Goal: Task Accomplishment & Management: Complete application form

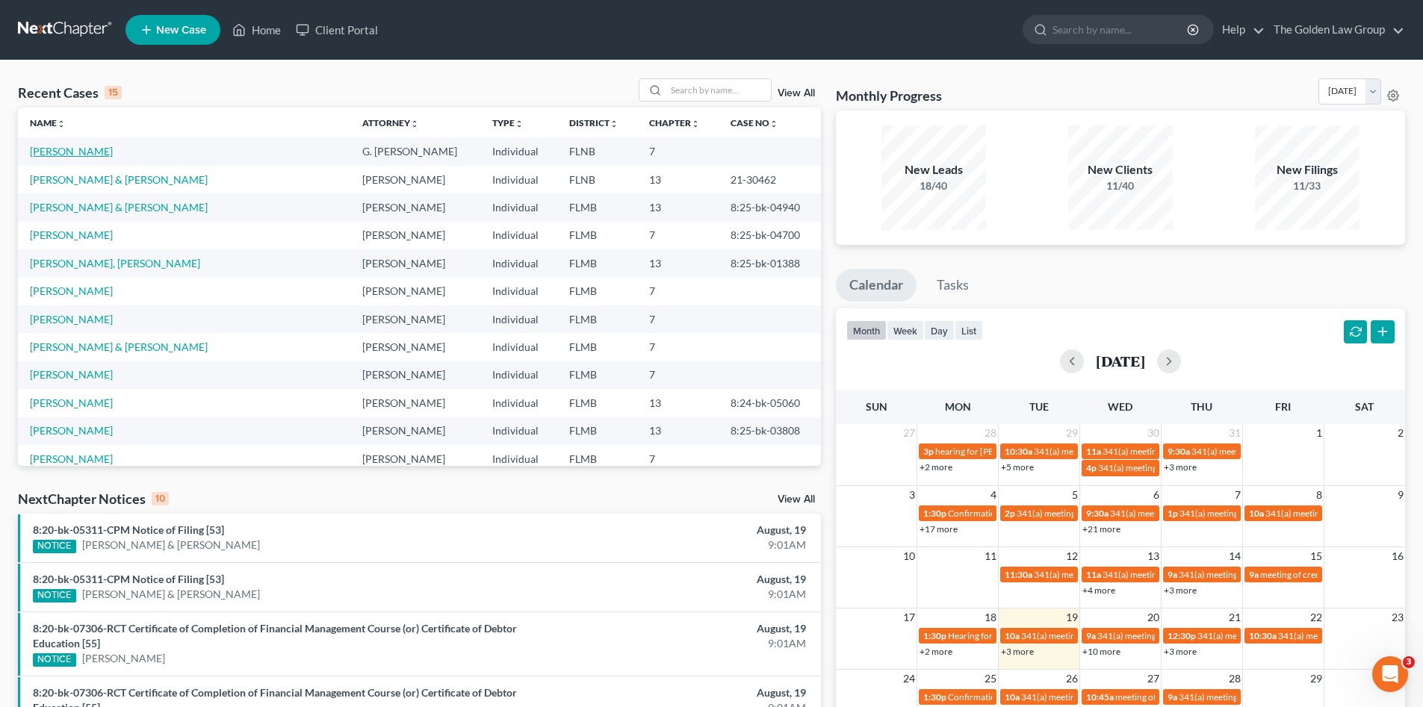
click at [87, 149] on link "[PERSON_NAME]" at bounding box center [71, 151] width 83 height 13
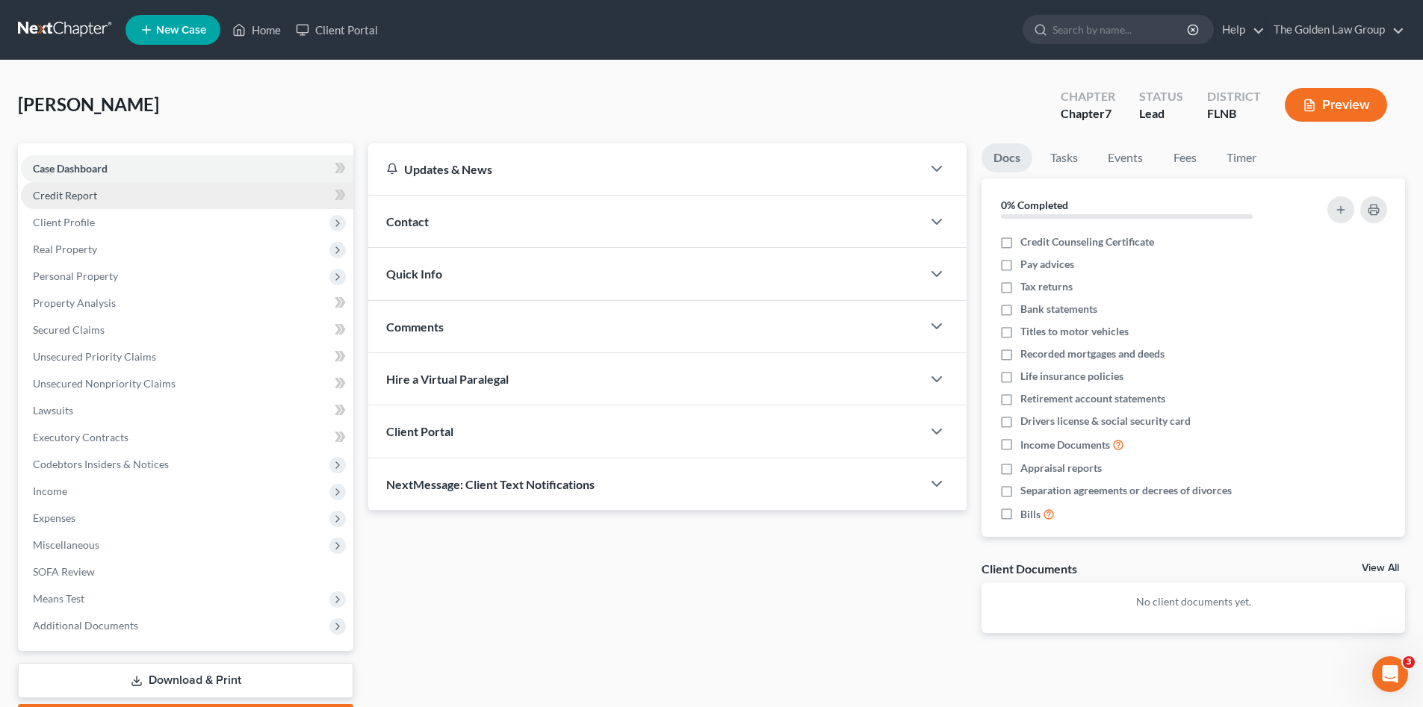
click at [96, 193] on link "Credit Report" at bounding box center [187, 195] width 332 height 27
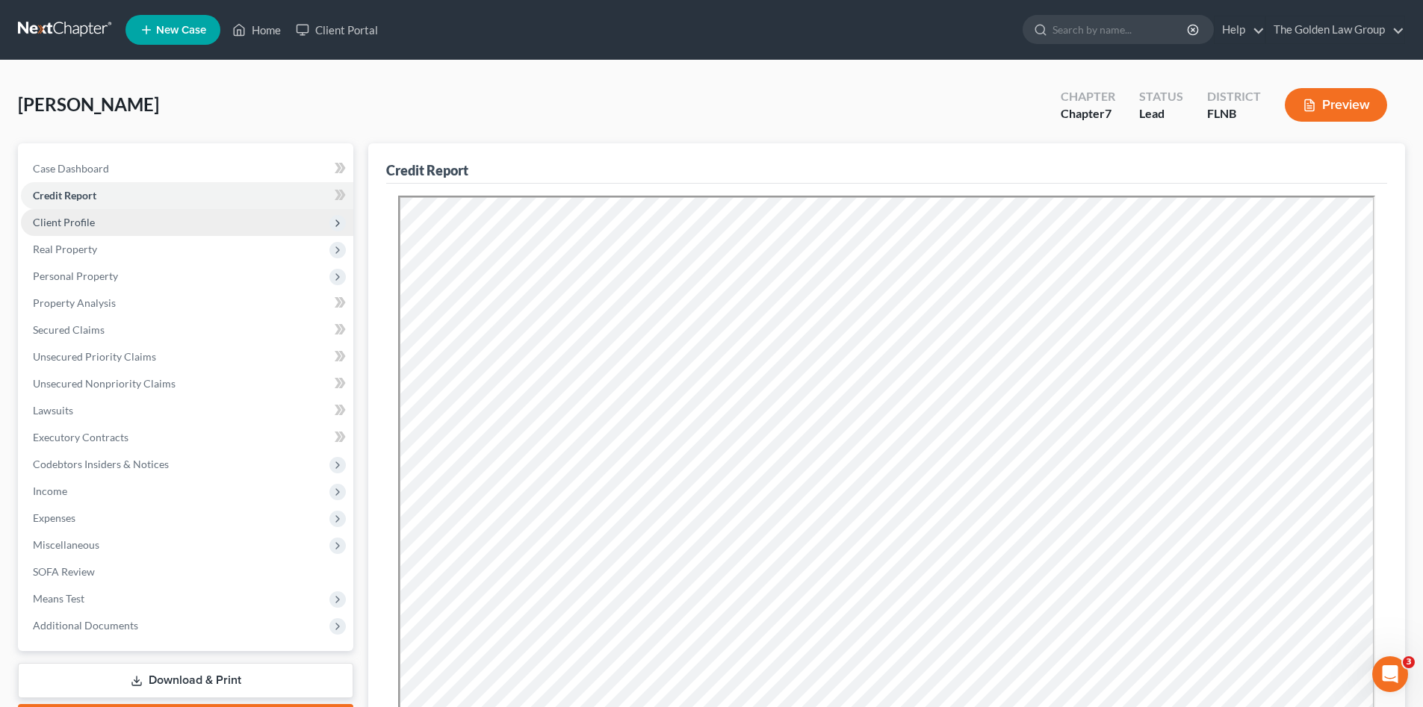
click at [105, 212] on span "Client Profile" at bounding box center [187, 222] width 332 height 27
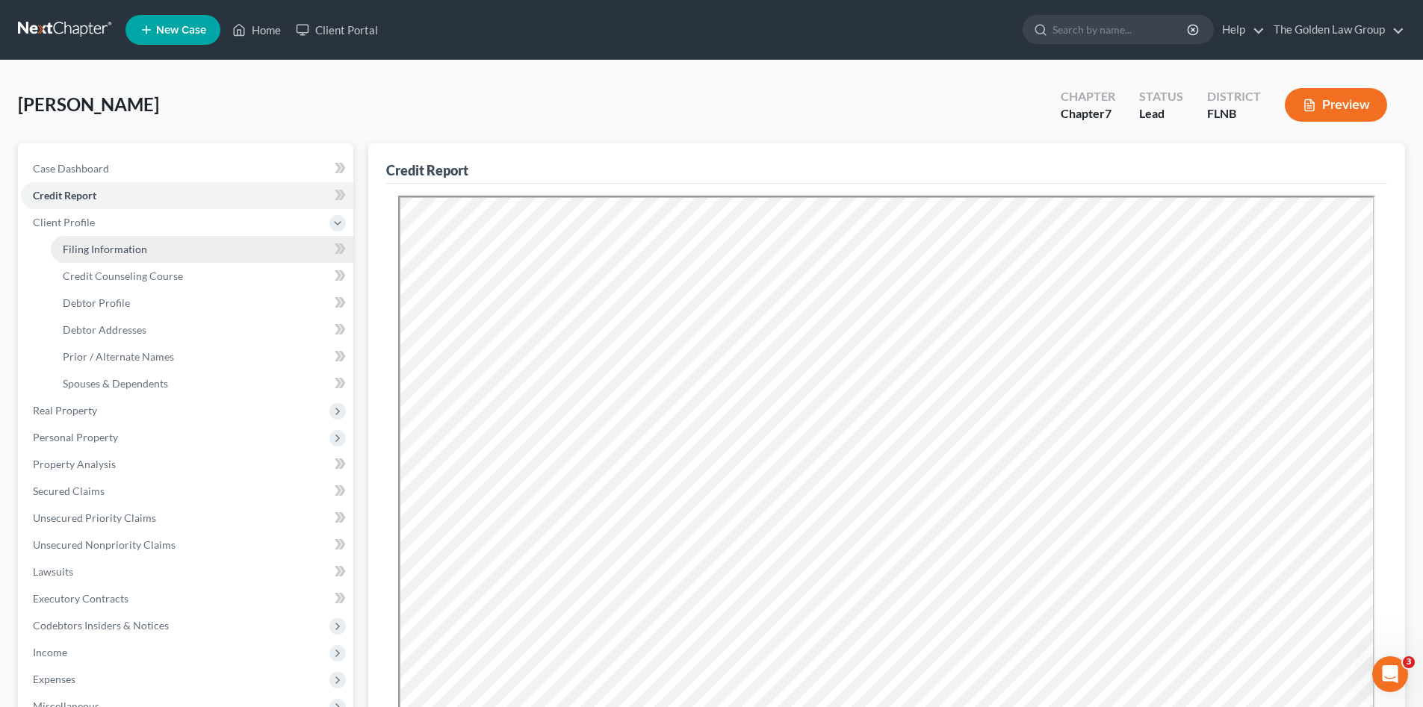
click at [152, 245] on link "Filing Information" at bounding box center [202, 249] width 303 height 27
select select "1"
select select "0"
select select "9"
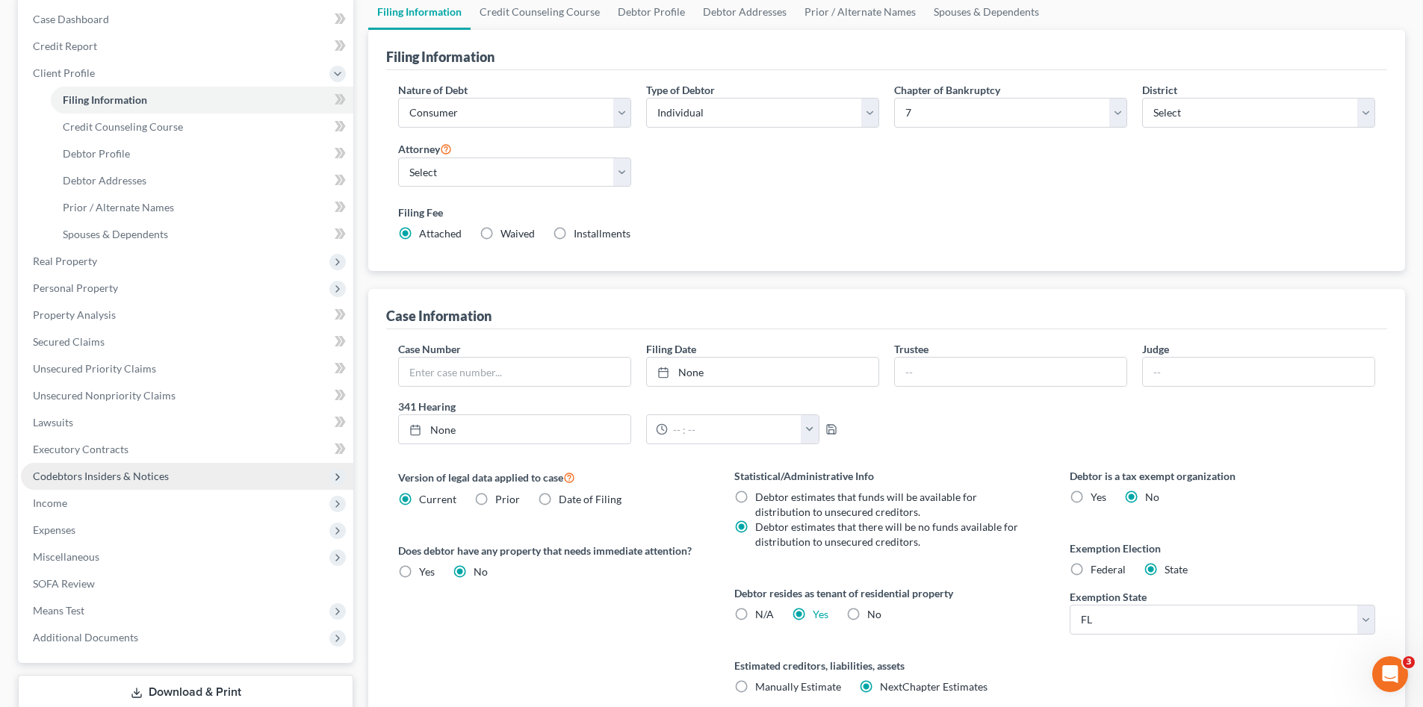
scroll to position [277, 0]
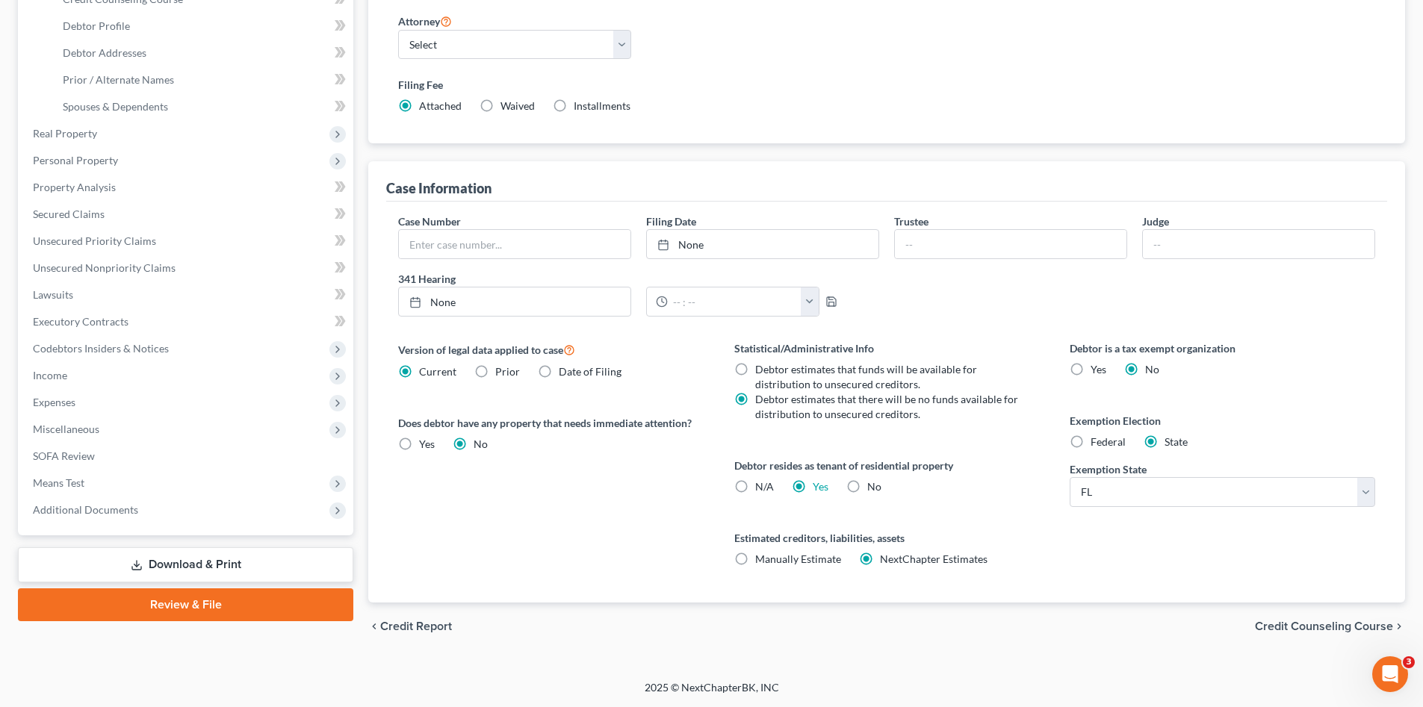
drag, startPoint x: 295, startPoint y: 602, endPoint x: 361, endPoint y: 600, distance: 65.8
click at [296, 602] on link "Review & File" at bounding box center [185, 605] width 335 height 33
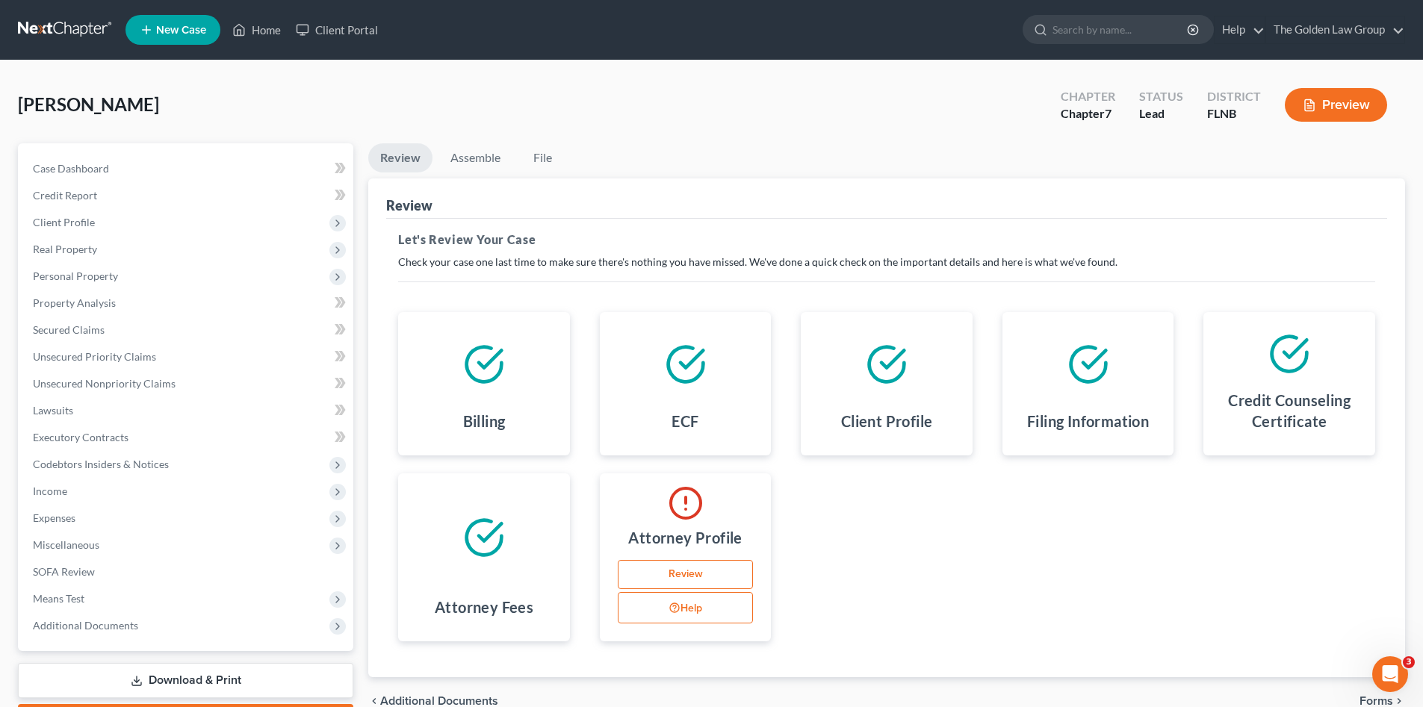
click at [722, 567] on link "Review" at bounding box center [686, 575] width 136 height 30
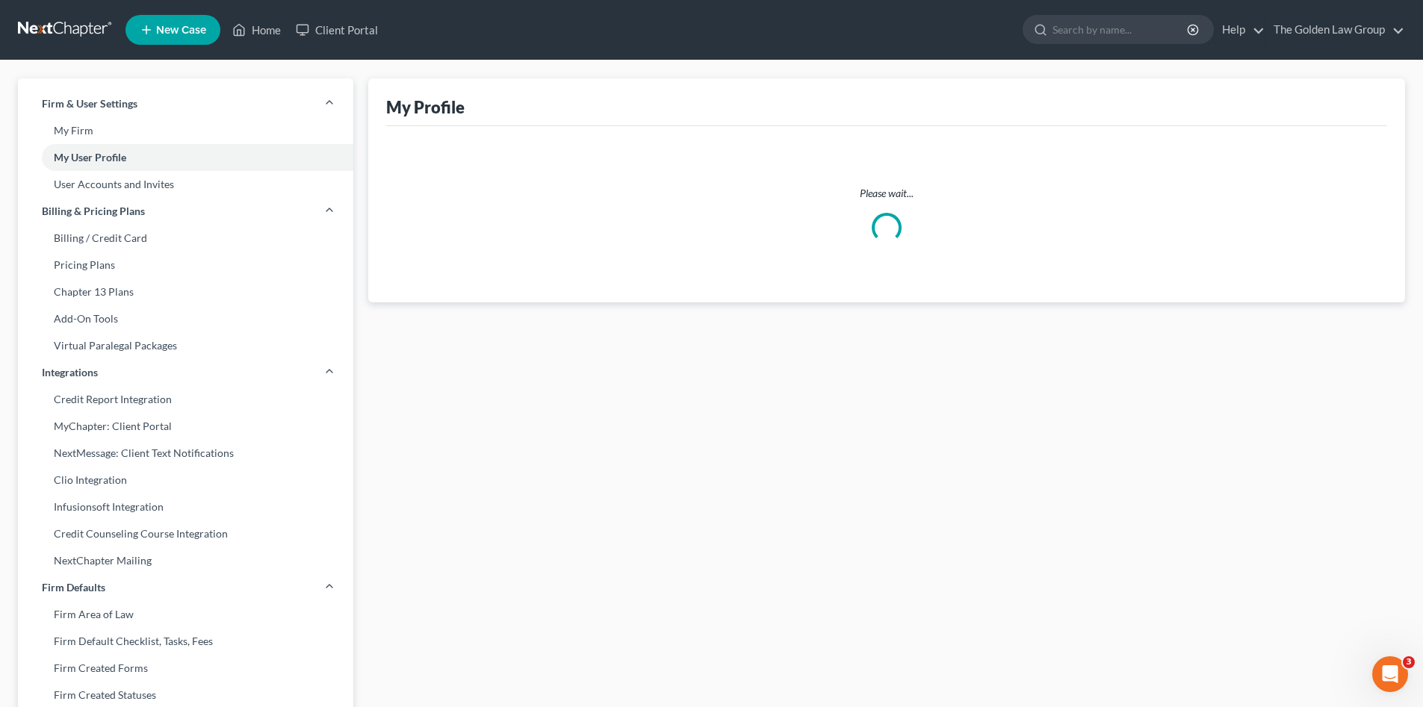
select select "9"
select select "15"
select select "assistant"
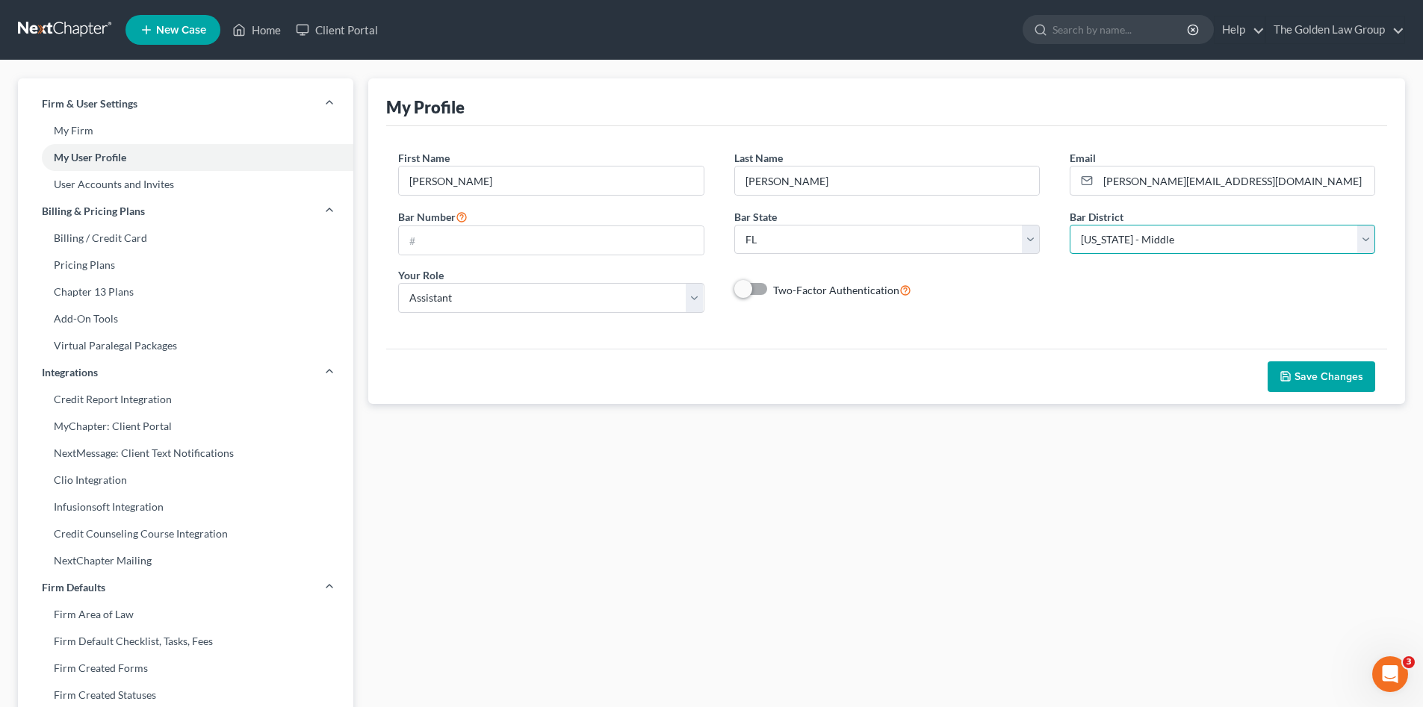
click at [1137, 241] on select "Select [US_STATE] - [GEOGRAPHIC_DATA] [US_STATE] - [GEOGRAPHIC_DATA][US_STATE] …" at bounding box center [1223, 240] width 306 height 30
click at [1302, 382] on span "Save Changes" at bounding box center [1329, 377] width 69 height 13
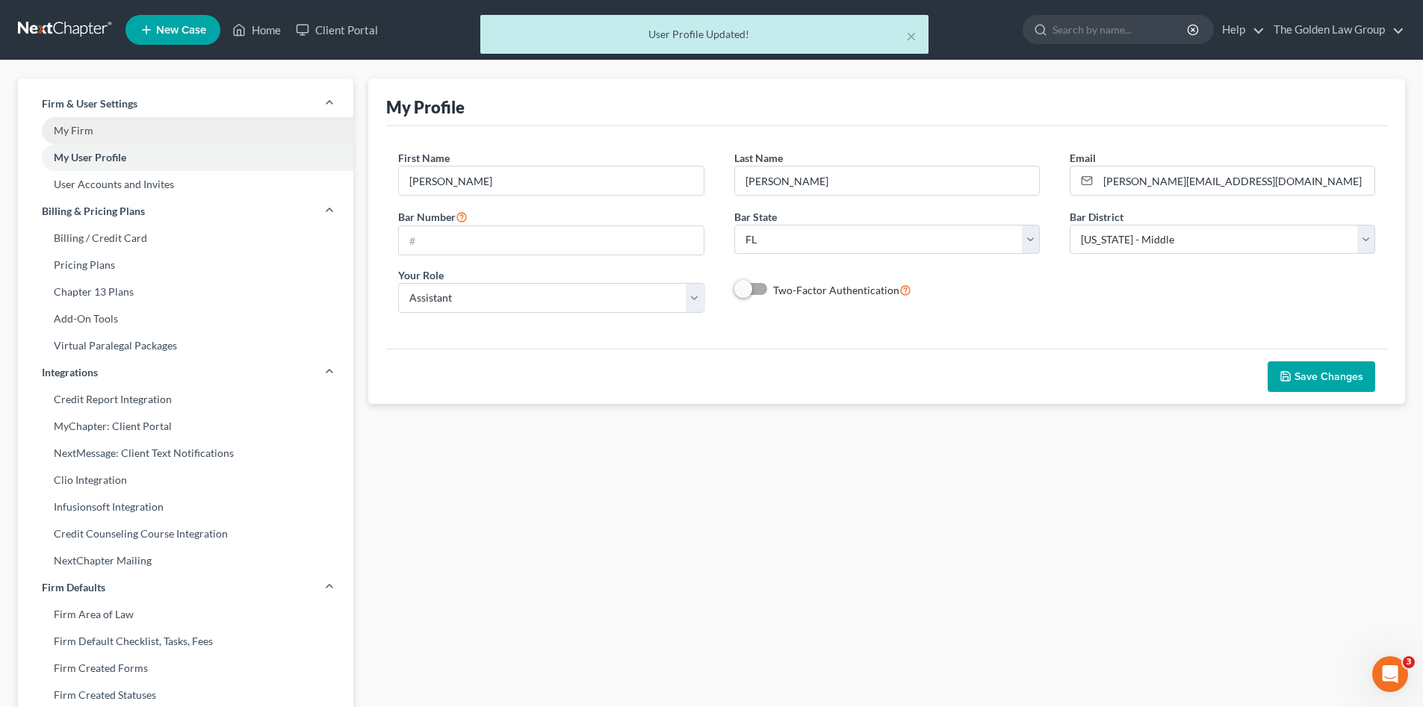
click at [78, 131] on link "My Firm" at bounding box center [185, 130] width 335 height 27
select select "16"
select select "24"
select select "9"
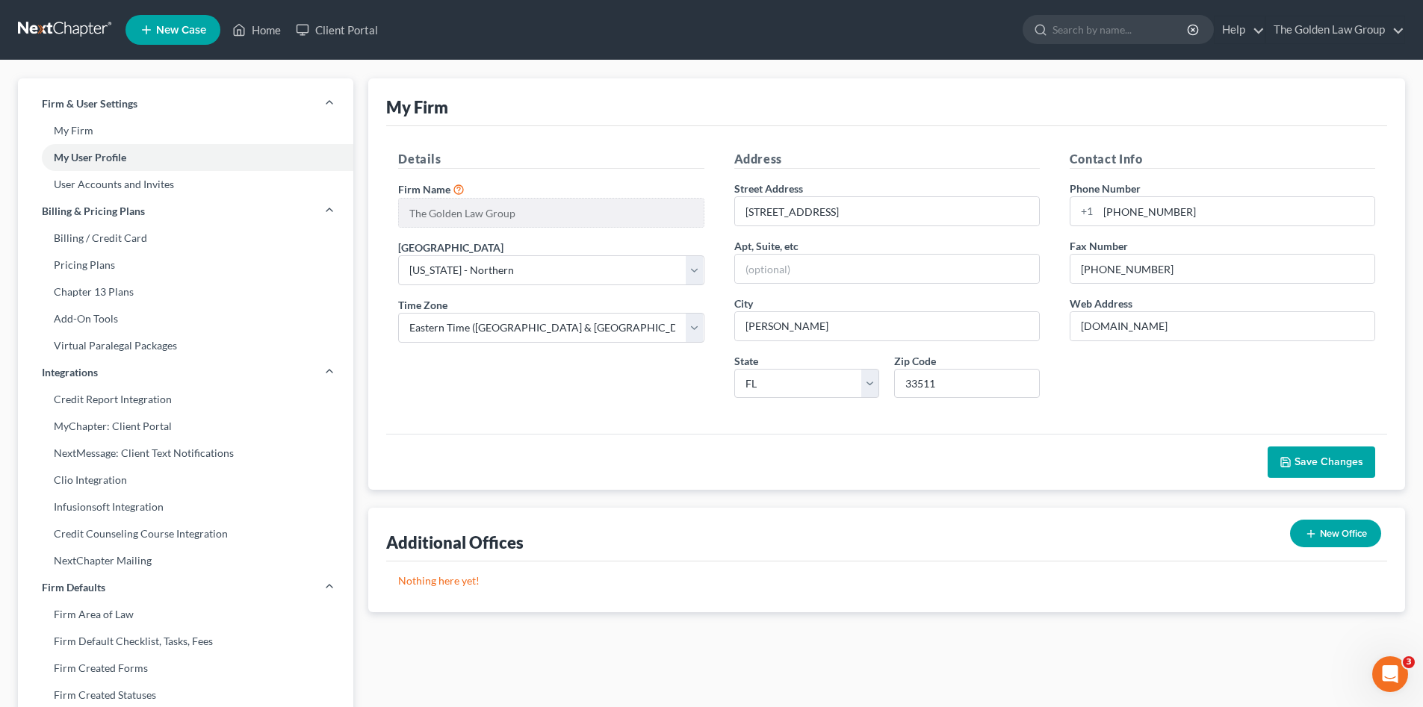
click at [548, 382] on div "Details Firm Name * The Golden Law Group Primary District Select [US_STATE] - […" at bounding box center [550, 280] width 335 height 260
click at [489, 265] on select "Select [US_STATE] - [GEOGRAPHIC_DATA] [US_STATE] - [GEOGRAPHIC_DATA][US_STATE] …" at bounding box center [551, 270] width 306 height 30
click at [1345, 462] on span "Save Changes" at bounding box center [1329, 462] width 69 height 13
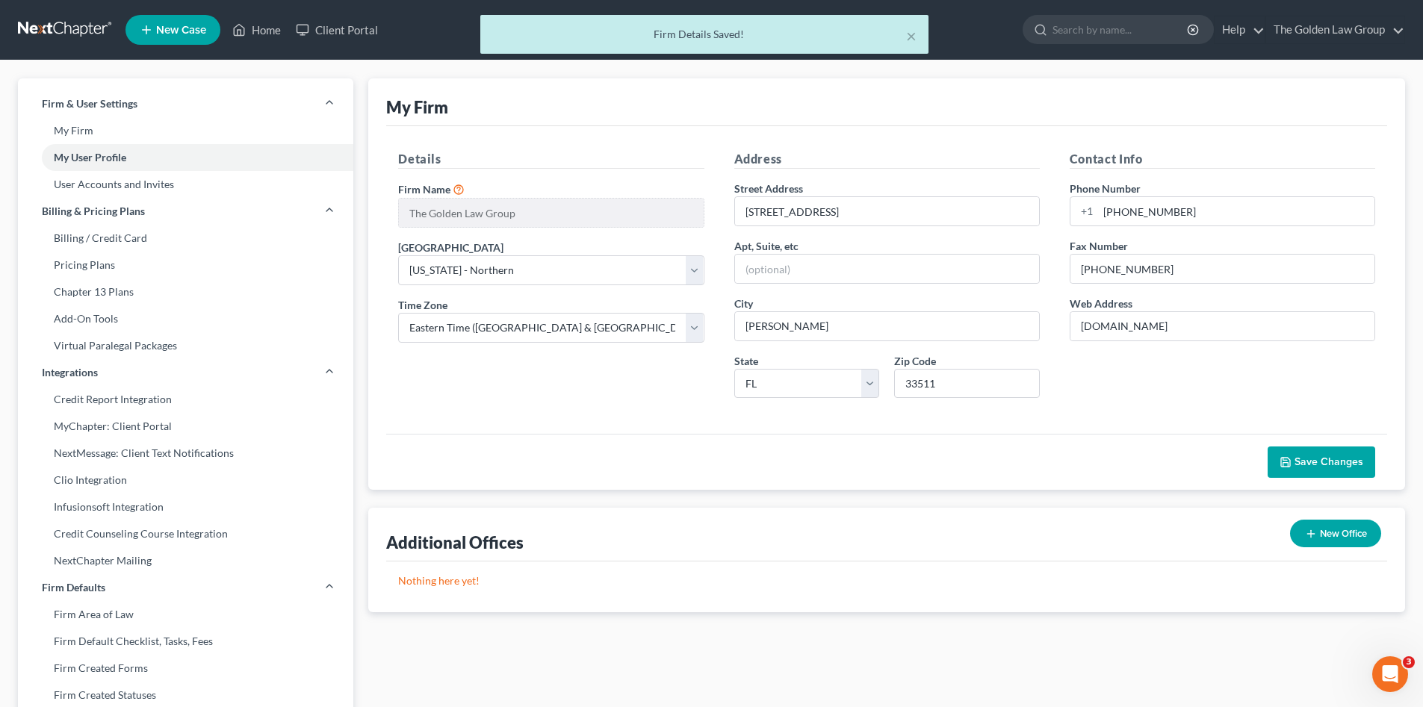
click at [61, 34] on div "× Firm Details Saved!" at bounding box center [704, 38] width 1423 height 46
click at [58, 24] on link at bounding box center [66, 29] width 96 height 27
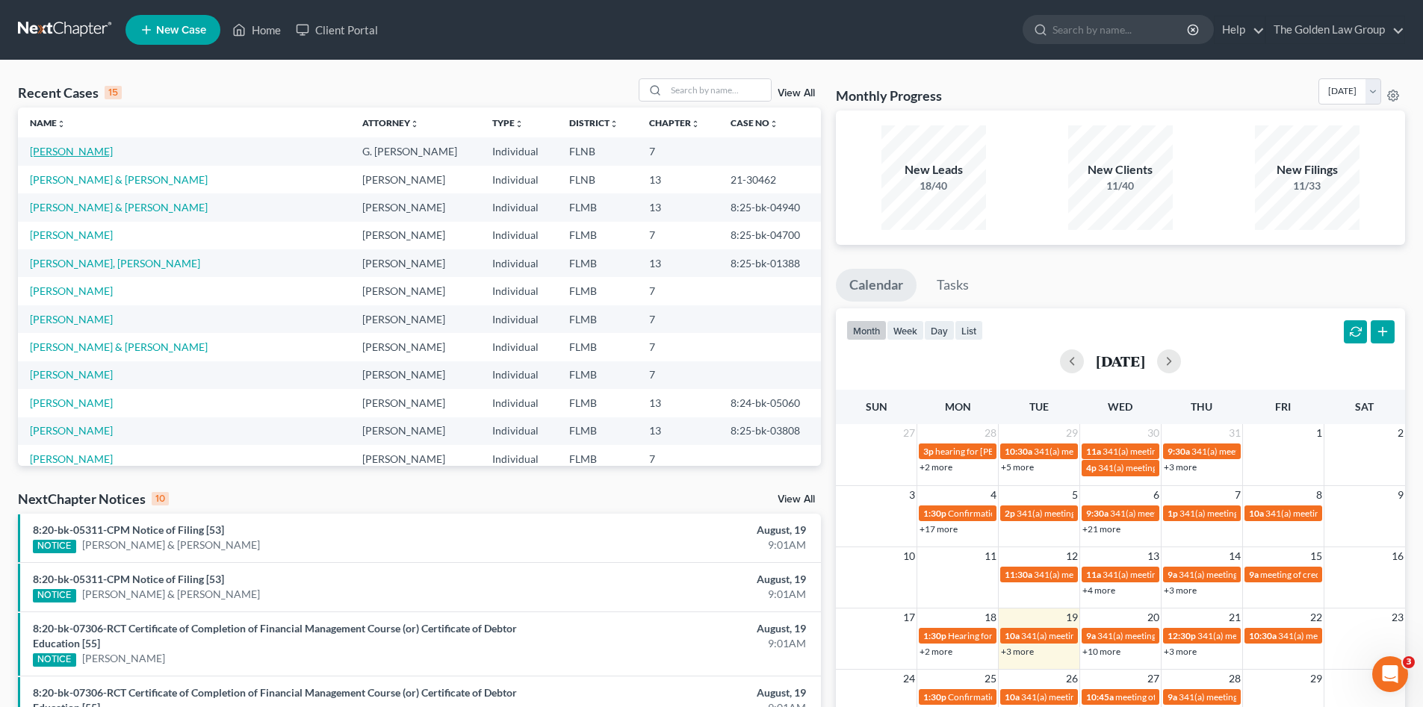
click at [93, 145] on link "[PERSON_NAME]" at bounding box center [71, 151] width 83 height 13
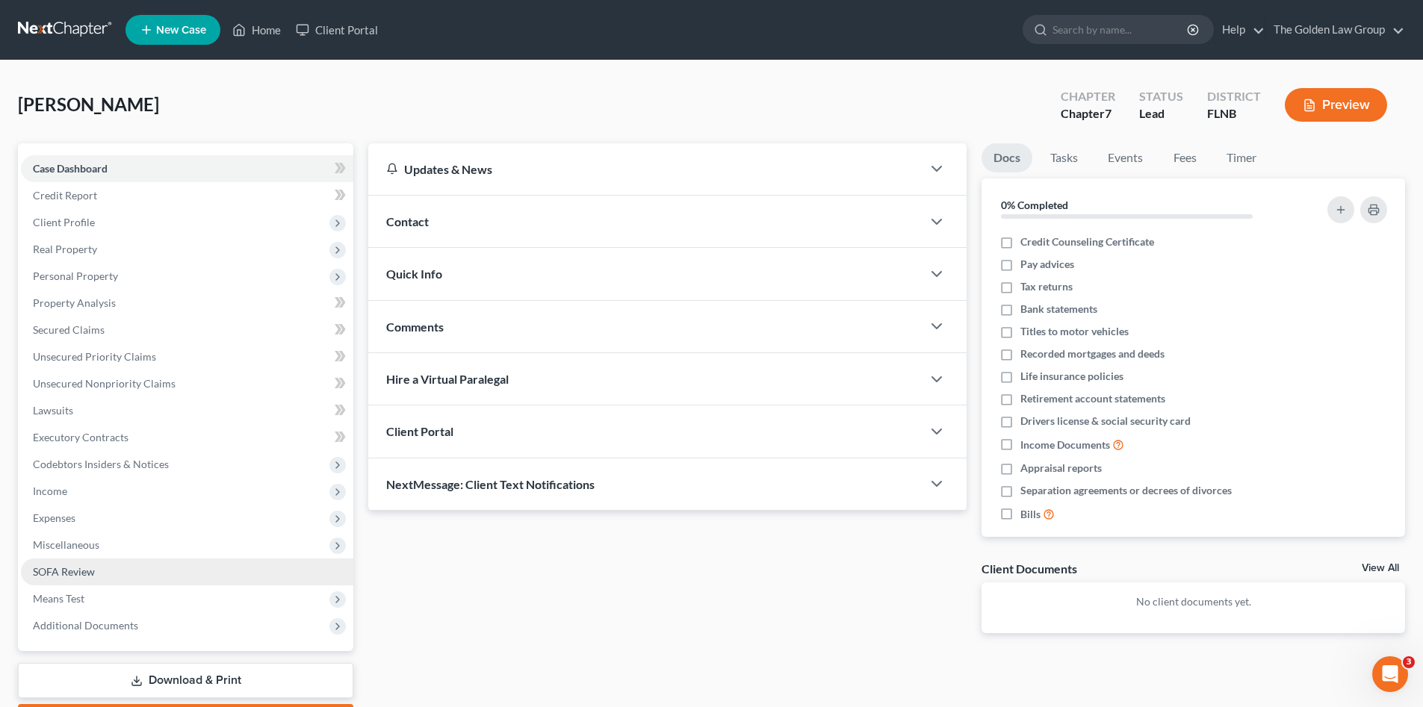
scroll to position [87, 0]
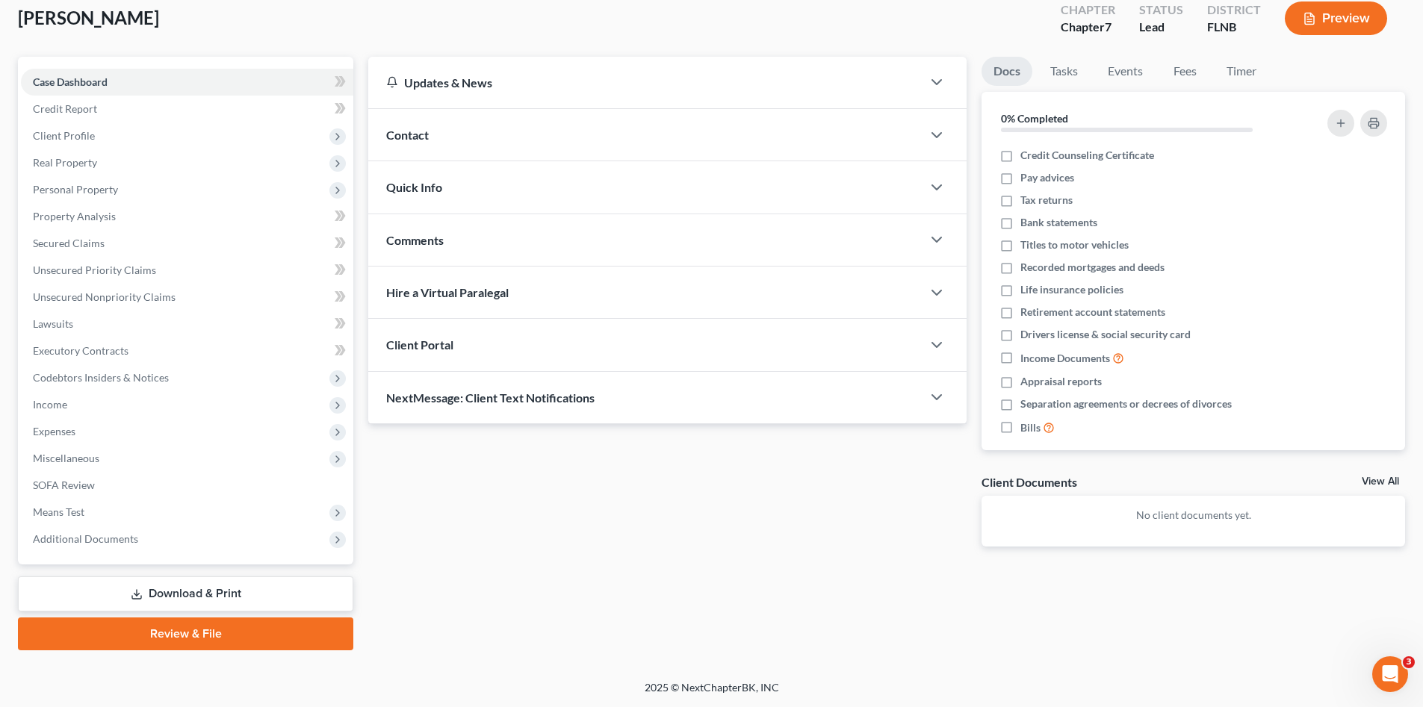
drag, startPoint x: 264, startPoint y: 626, endPoint x: 704, endPoint y: 556, distance: 446.3
click at [266, 624] on link "Review & File" at bounding box center [185, 634] width 335 height 33
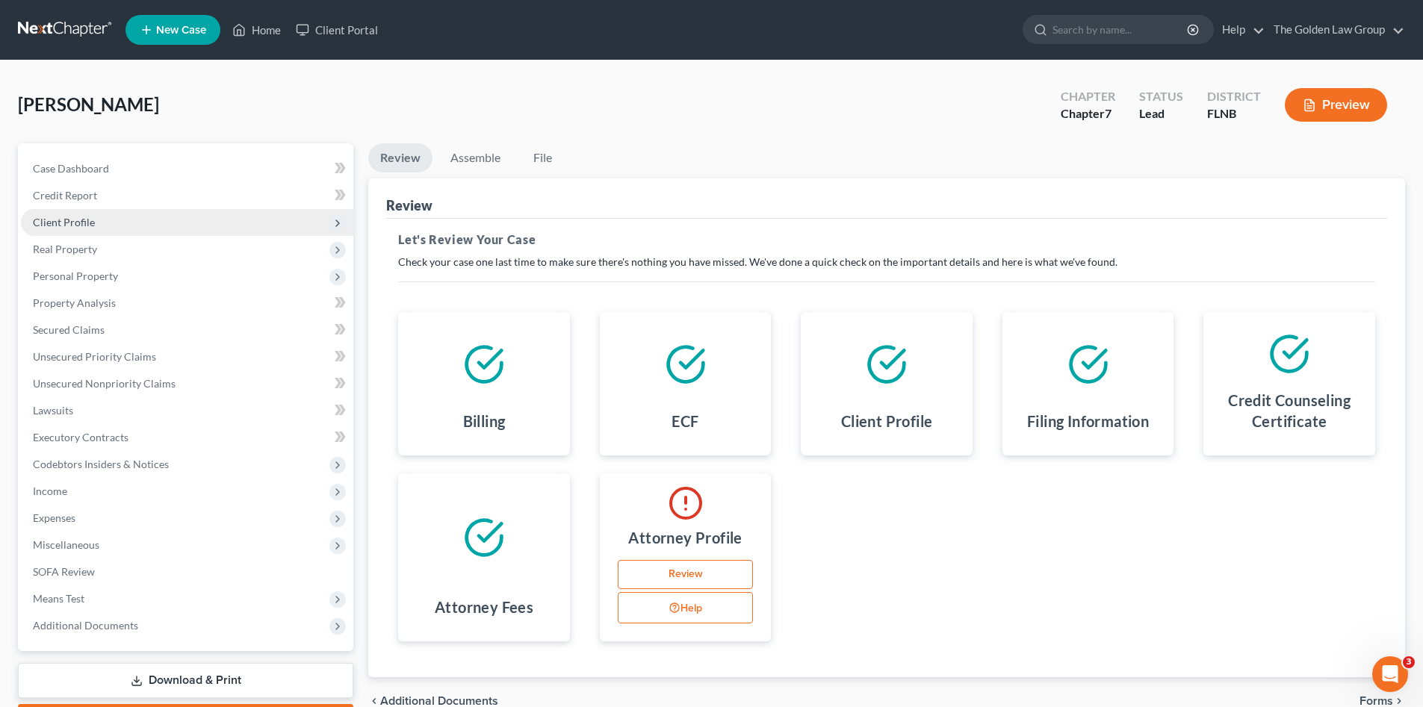
click at [58, 221] on span "Client Profile" at bounding box center [64, 222] width 62 height 13
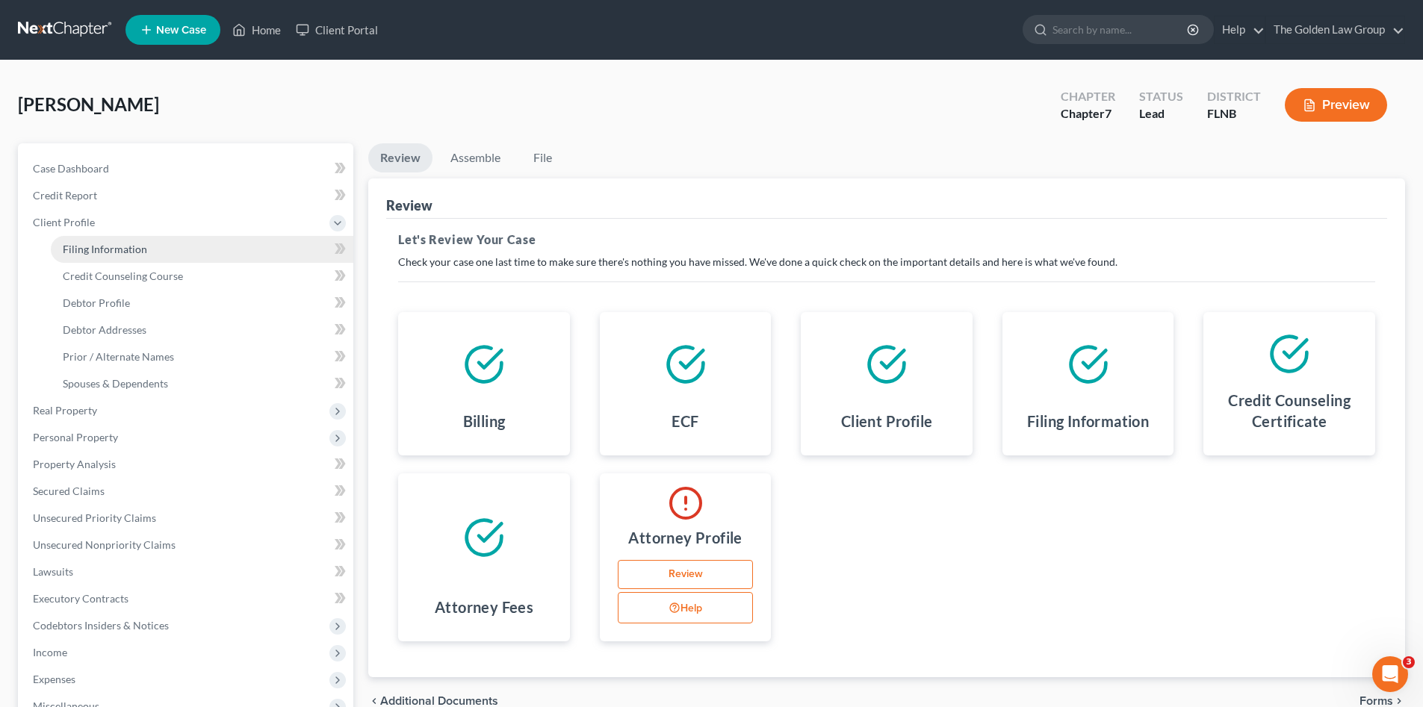
click at [90, 252] on span "Filing Information" at bounding box center [105, 249] width 84 height 13
select select "1"
select select "0"
select select "9"
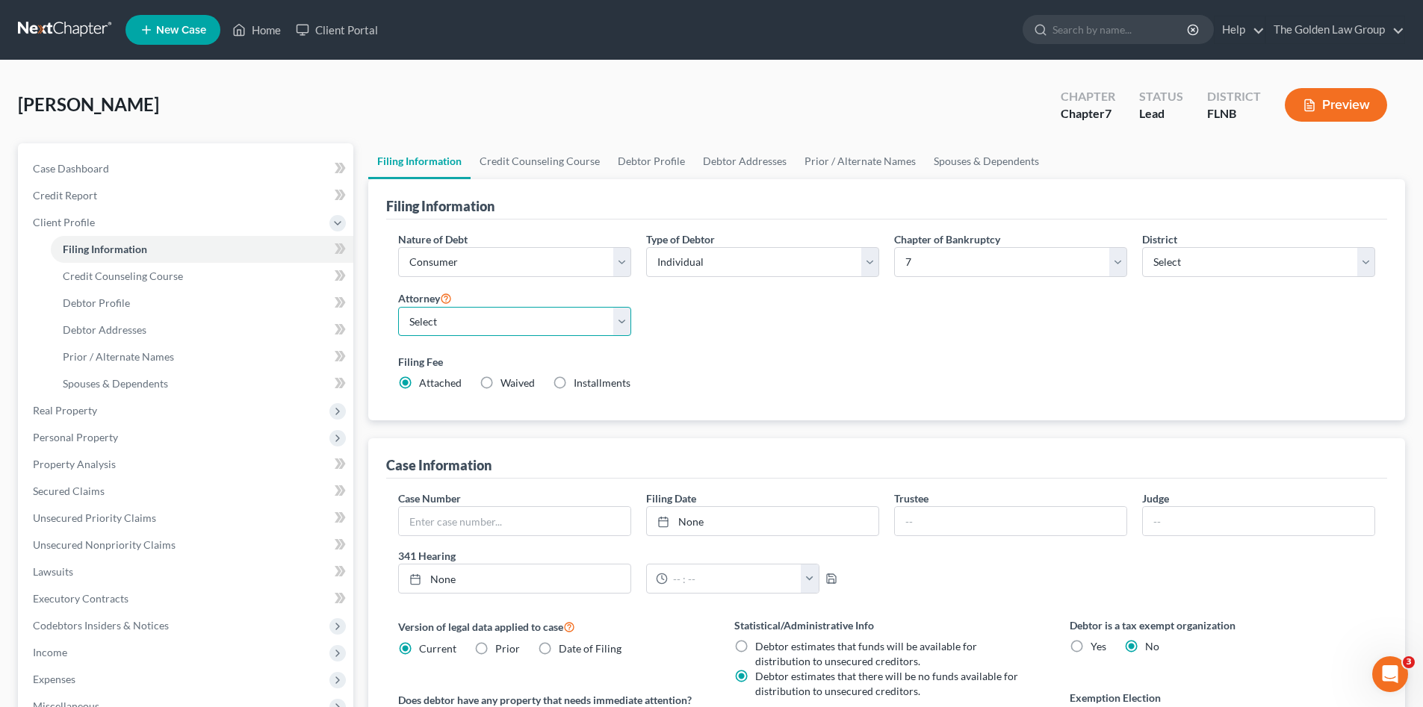
click at [471, 326] on select "Select G. Donald Golden - FLMB Eric Barksdale - FLMB Eric Barksdale - FLSB Susa…" at bounding box center [514, 322] width 233 height 30
click at [763, 397] on div "Filing Fee Attached Waived Waived Installments Installments" at bounding box center [887, 375] width 992 height 55
click at [1306, 22] on link "The Golden Law Group" at bounding box center [1335, 29] width 138 height 27
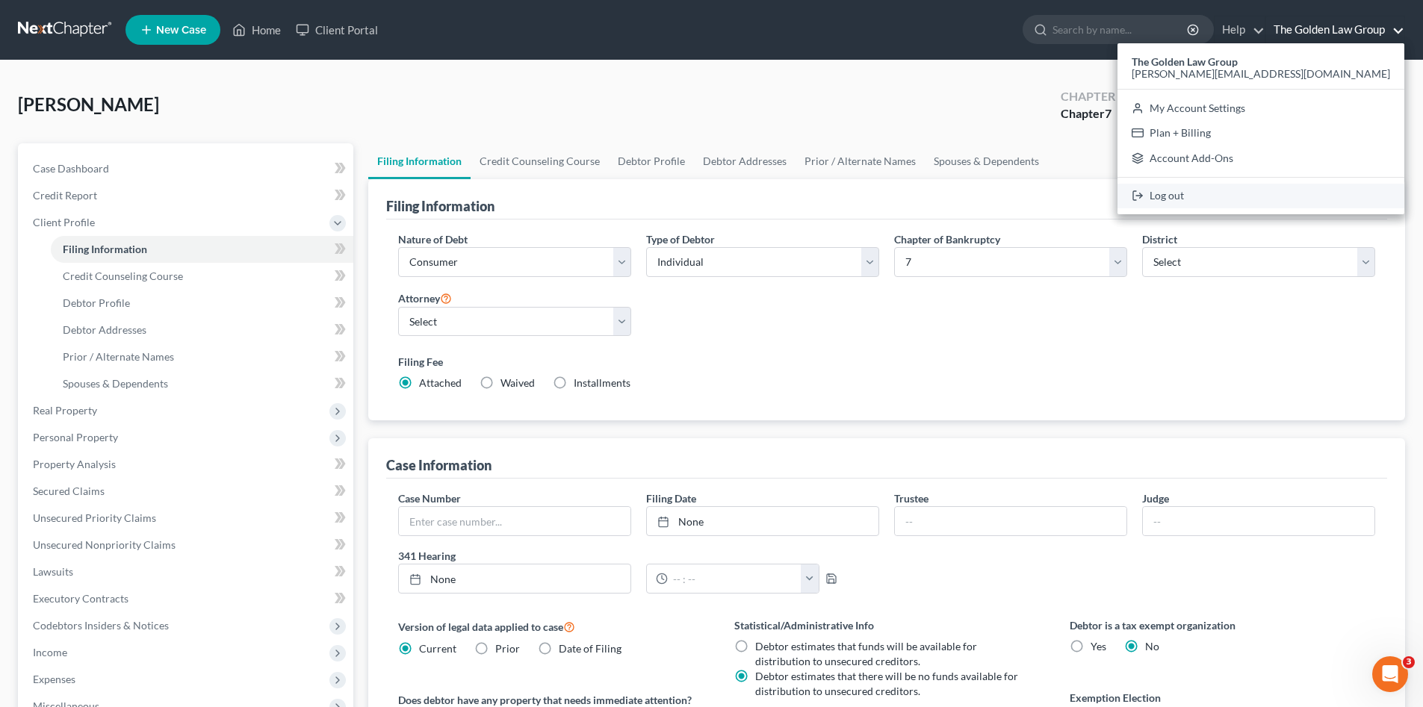
click at [1326, 202] on link "Log out" at bounding box center [1260, 196] width 287 height 25
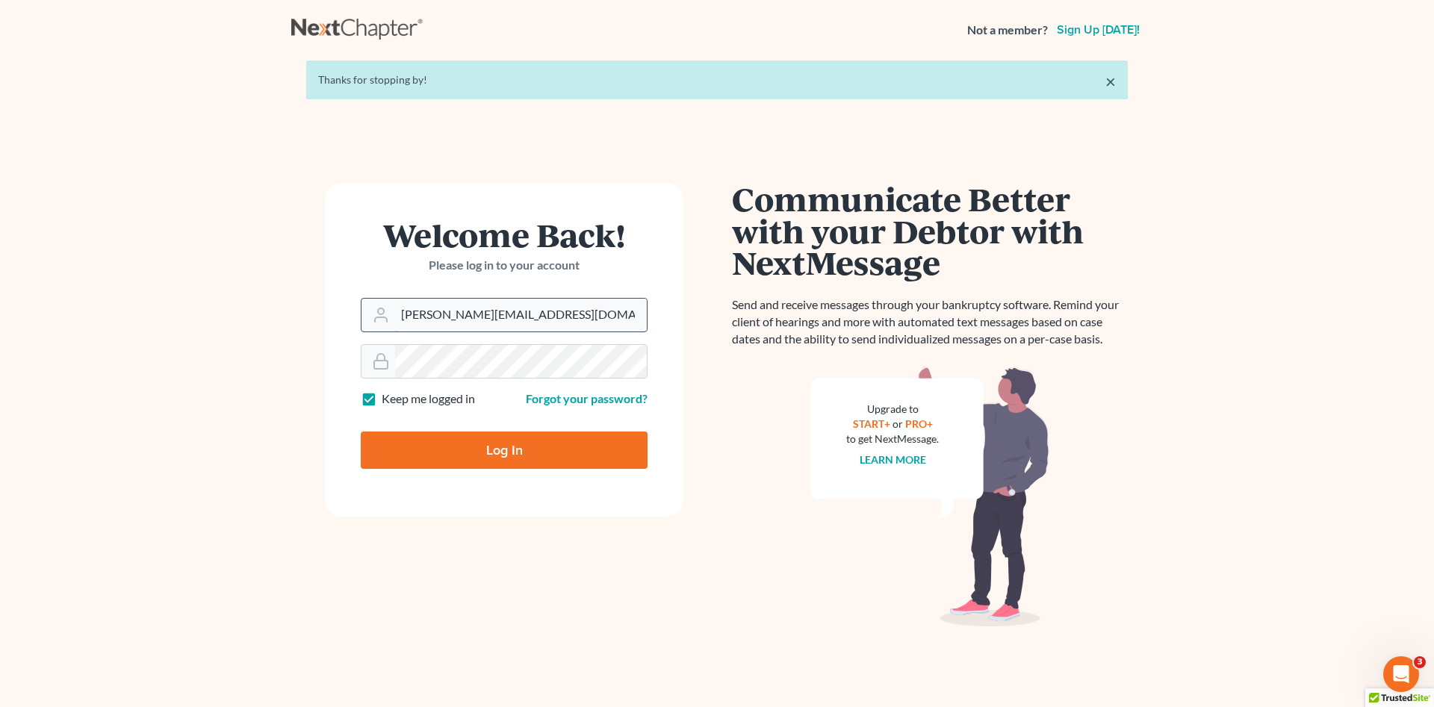
click at [534, 321] on input "[PERSON_NAME][EMAIL_ADDRESS][DOMAIN_NAME]" at bounding box center [521, 315] width 252 height 33
type input "don@brandonlawyer.com"
click at [472, 434] on input "Log In" at bounding box center [504, 450] width 287 height 37
type input "Thinking..."
